Goal: Task Accomplishment & Management: Manage account settings

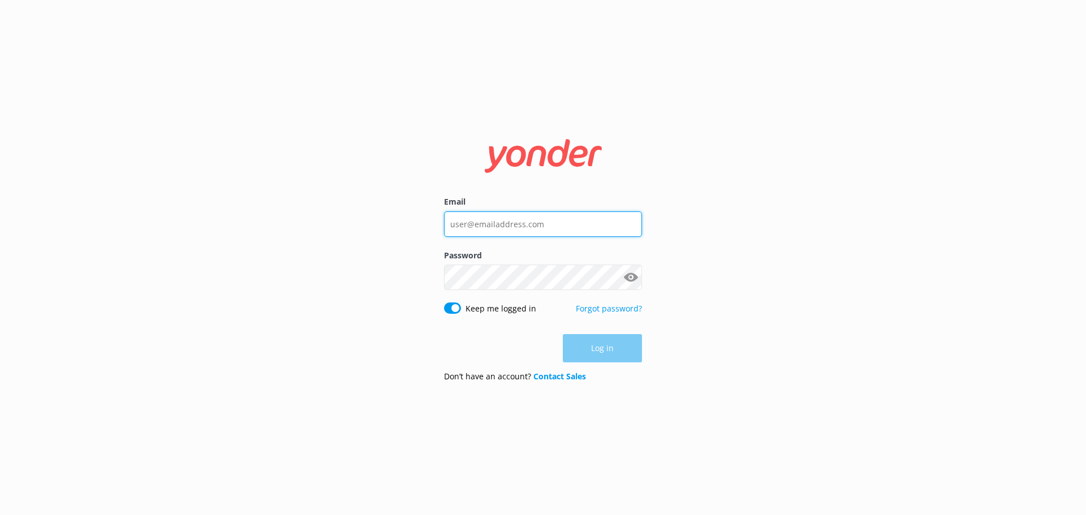
type input "[EMAIL_ADDRESS][DOMAIN_NAME]"
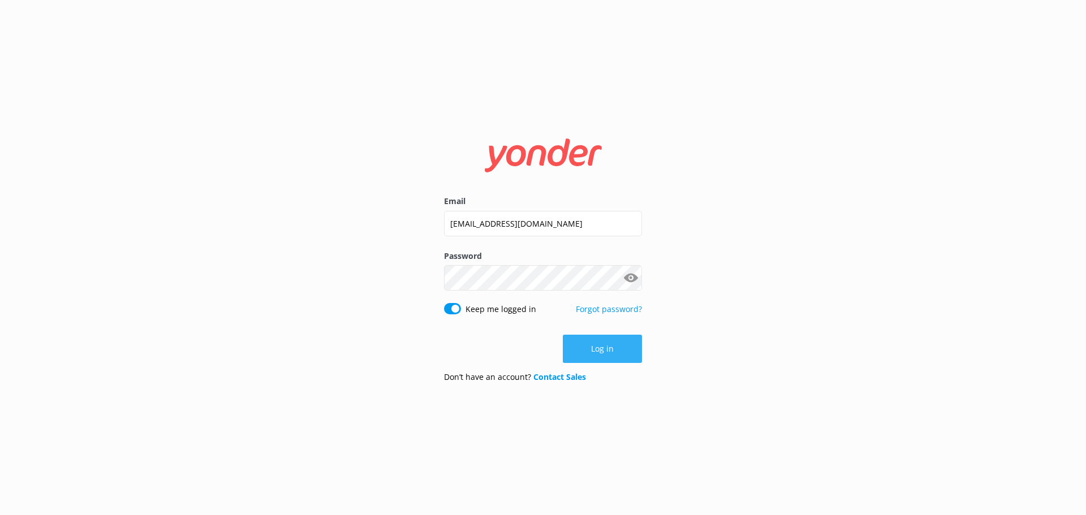
click at [625, 346] on button "Log in" at bounding box center [602, 349] width 79 height 28
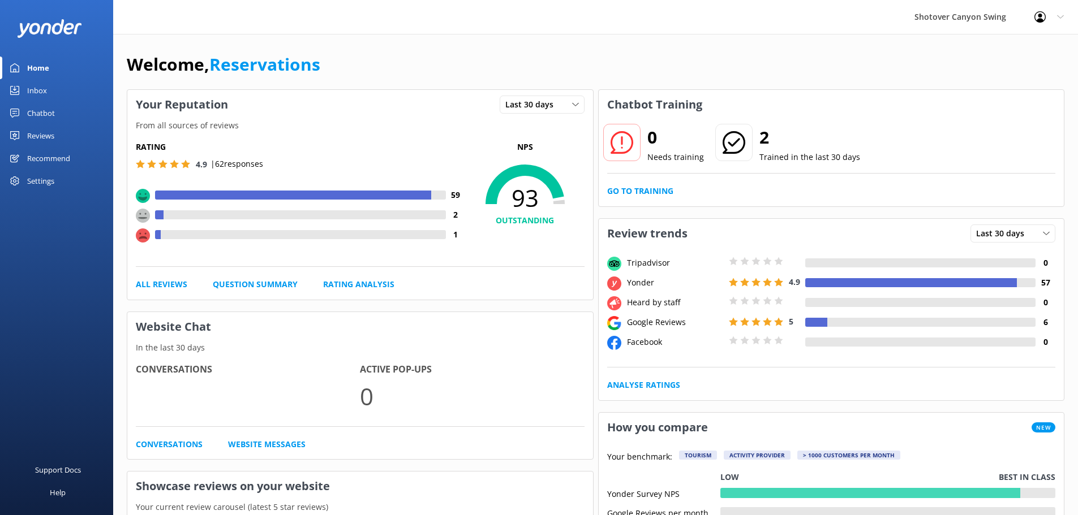
click at [54, 86] on link "Inbox" at bounding box center [56, 90] width 113 height 23
